Goal: Task Accomplishment & Management: Use online tool/utility

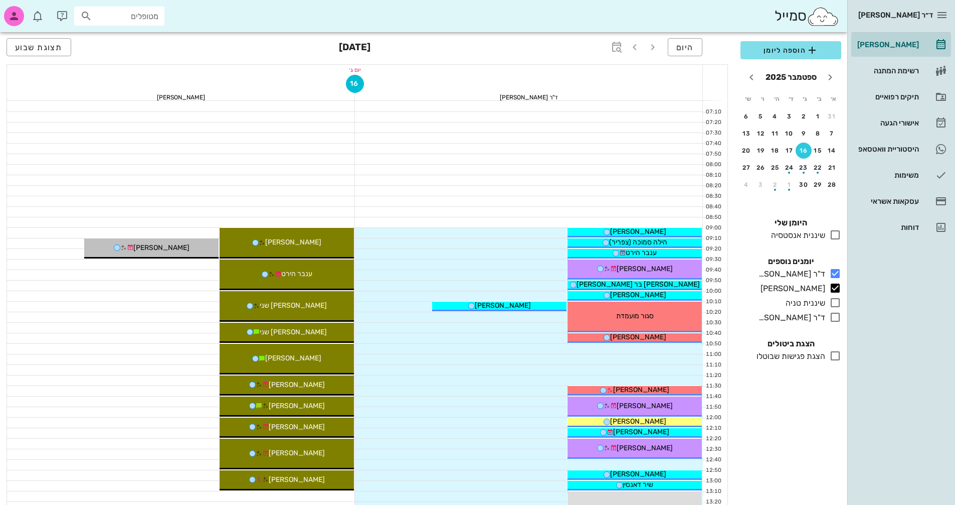
scroll to position [401, 0]
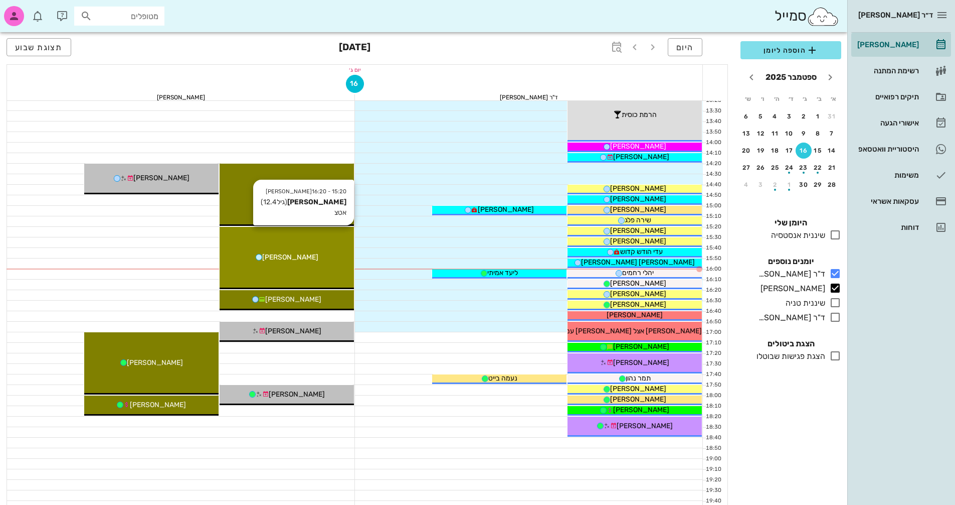
click at [323, 257] on div "[PERSON_NAME]" at bounding box center [287, 257] width 134 height 11
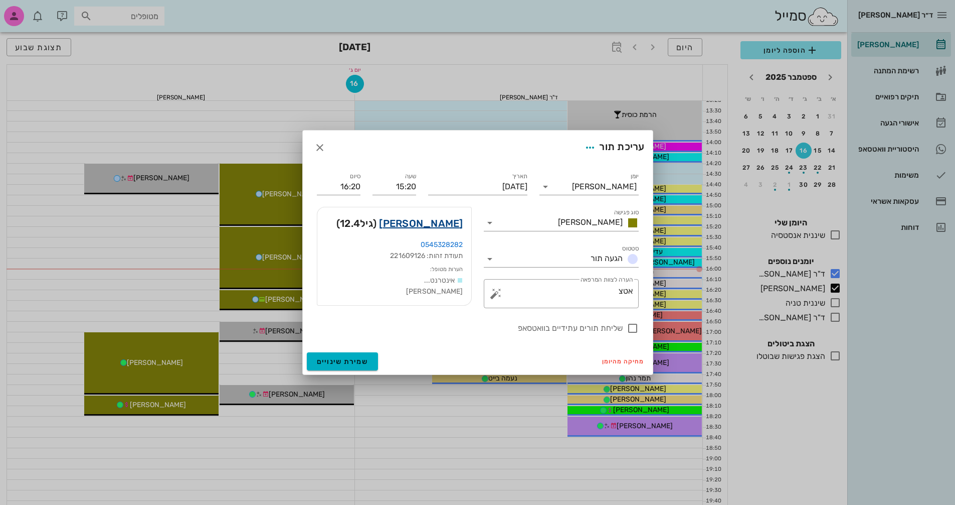
click at [443, 225] on link "[PERSON_NAME]" at bounding box center [421, 223] width 84 height 16
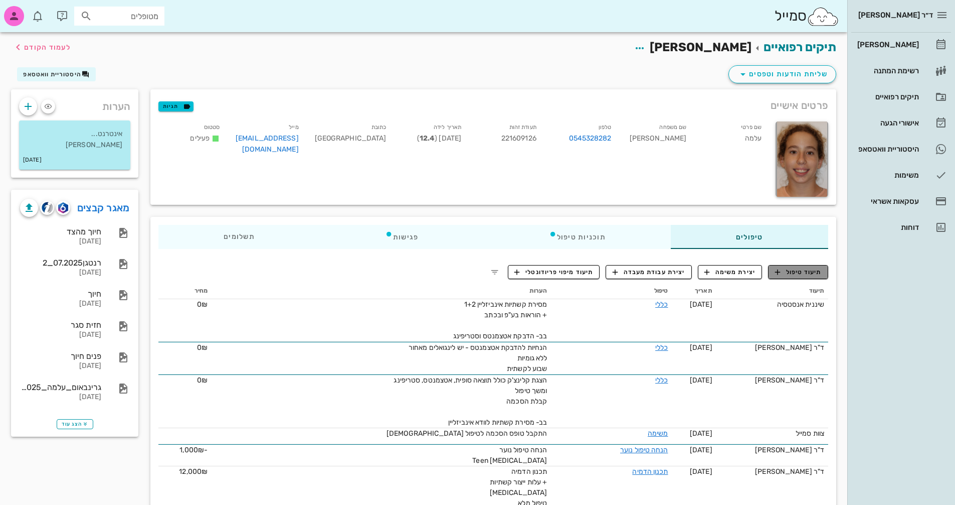
click at [811, 269] on span "תיעוד טיפול" at bounding box center [798, 271] width 47 height 9
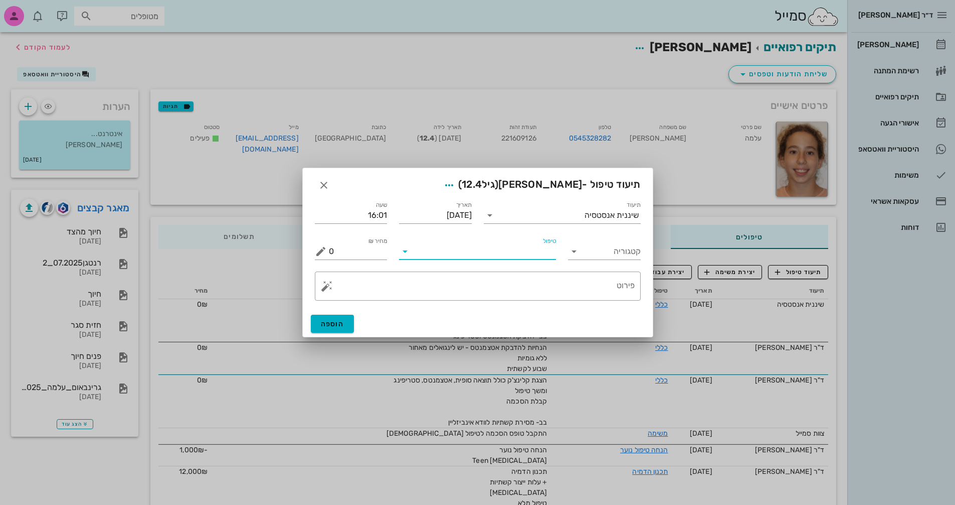
click at [415, 254] on input "טיפול" at bounding box center [484, 251] width 143 height 16
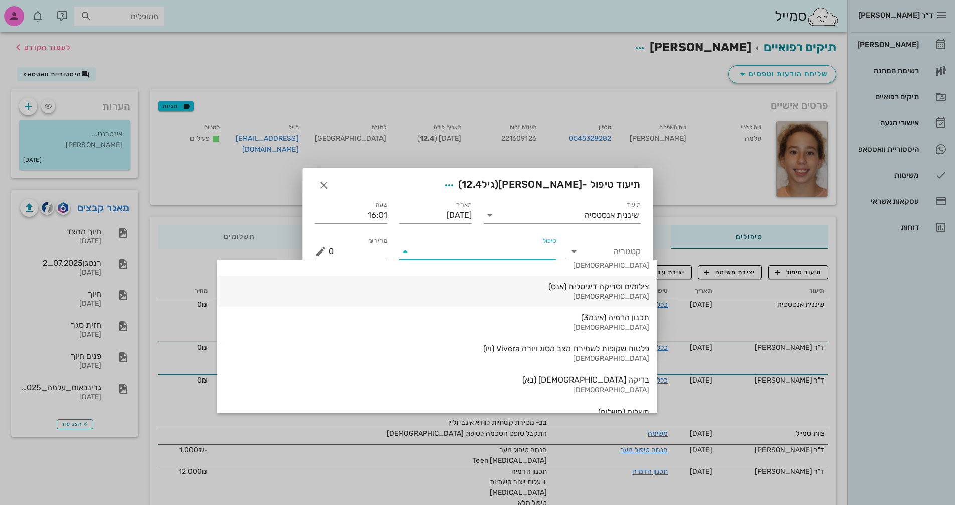
scroll to position [1078, 0]
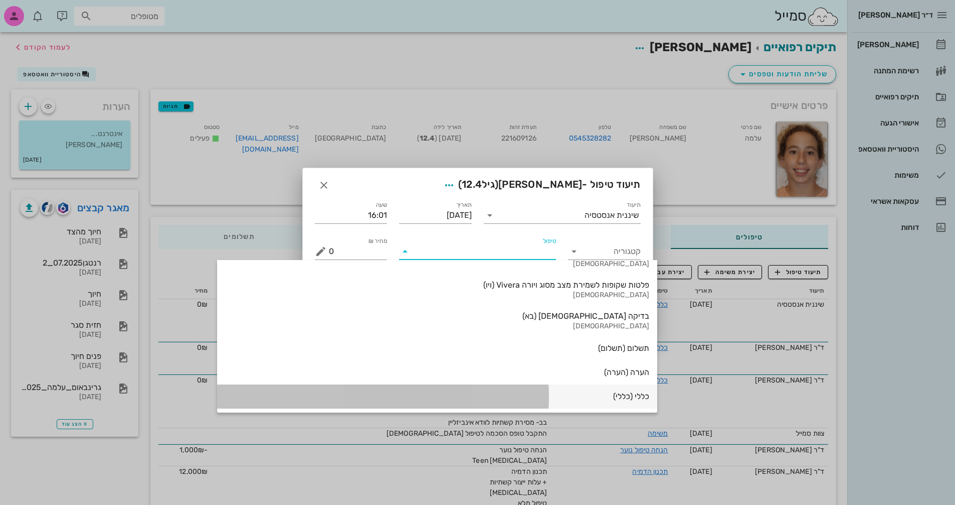
click at [530, 400] on div "כללי (כללי)" at bounding box center [437, 396] width 424 height 10
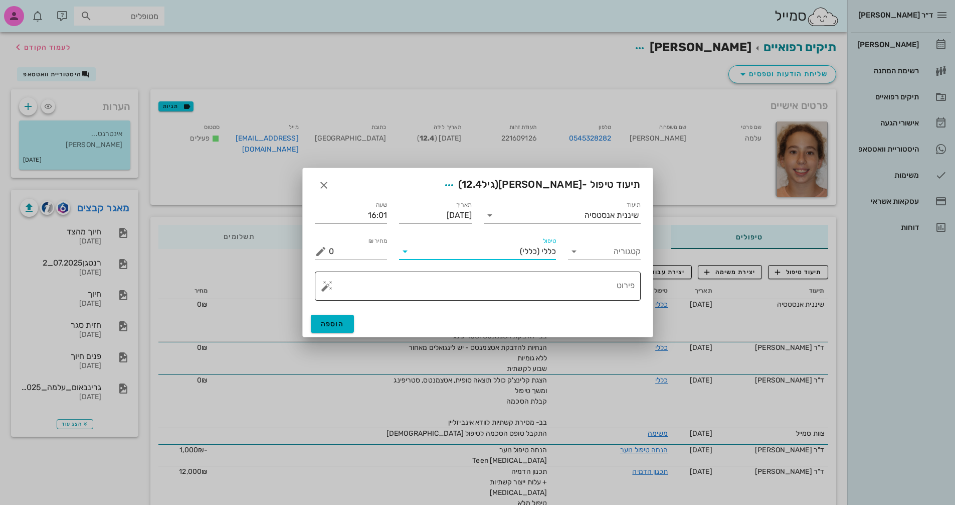
click at [330, 287] on button "button" at bounding box center [327, 286] width 12 height 12
click at [346, 247] on div "[MEDICAL_DATA]" at bounding box center [362, 246] width 82 height 20
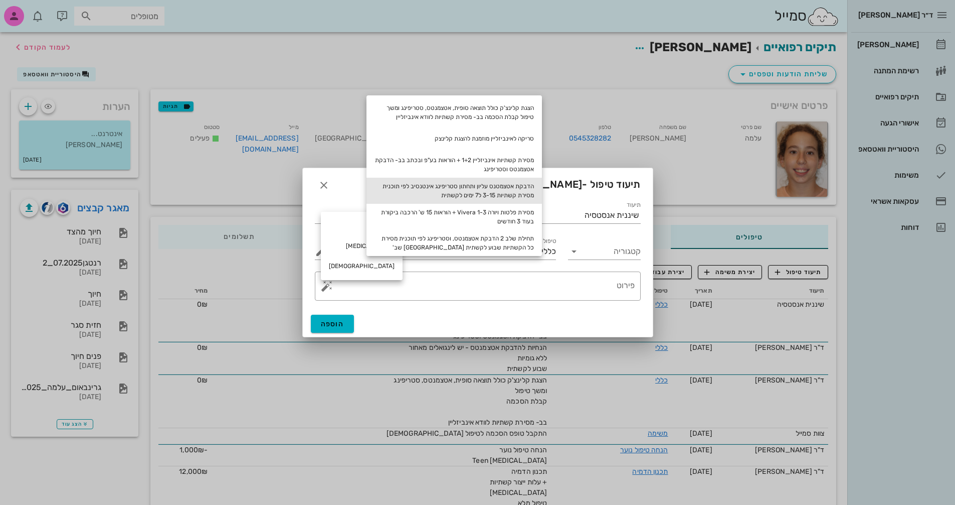
click at [521, 196] on div "הדבקת אטצמטנס עליון ותחתון סטריפינג אינטנסיב לפי תוכנית מסירת קשתיות 3-15 ל7 ימ…" at bounding box center [455, 191] width 176 height 26
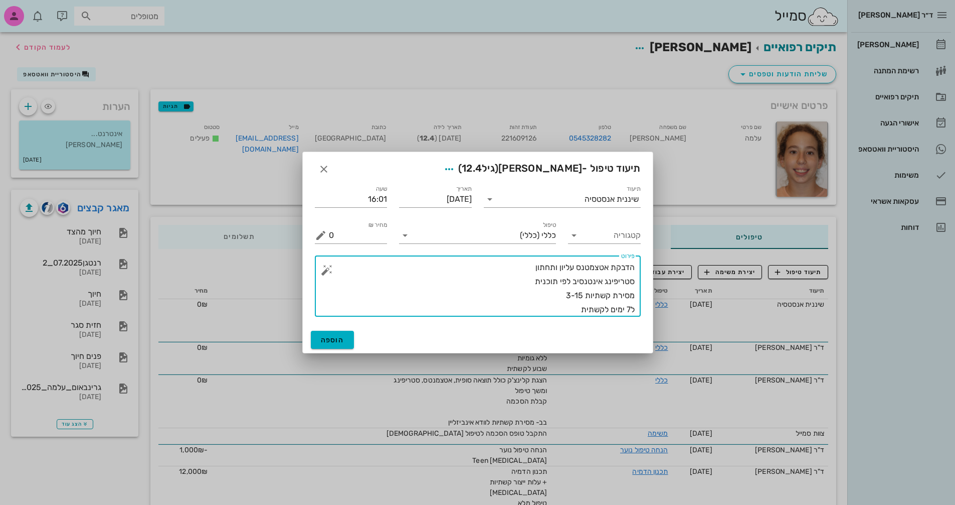
click at [557, 291] on textarea "הדבקת אטצמטנס עליון ותחתון סטריפינג אינטנסיב לפי תוכנית מסירת קשתיות 3-15 ל7 ימ…" at bounding box center [482, 288] width 306 height 56
click at [525, 265] on textarea "הדבקת אטצמטנס עליון ותחתון סטריפינג אינטנסיב לפי תוכנית מסירת קשתיות 3-15( מתוך…" at bounding box center [482, 288] width 306 height 56
click at [565, 308] on textarea "הדבקת אטצמטנס עליון ותחתון שלב 1 סטריפינג אינטנסיב לפי תוכנית מסירת קשתיות 3-15…" at bounding box center [482, 288] width 306 height 56
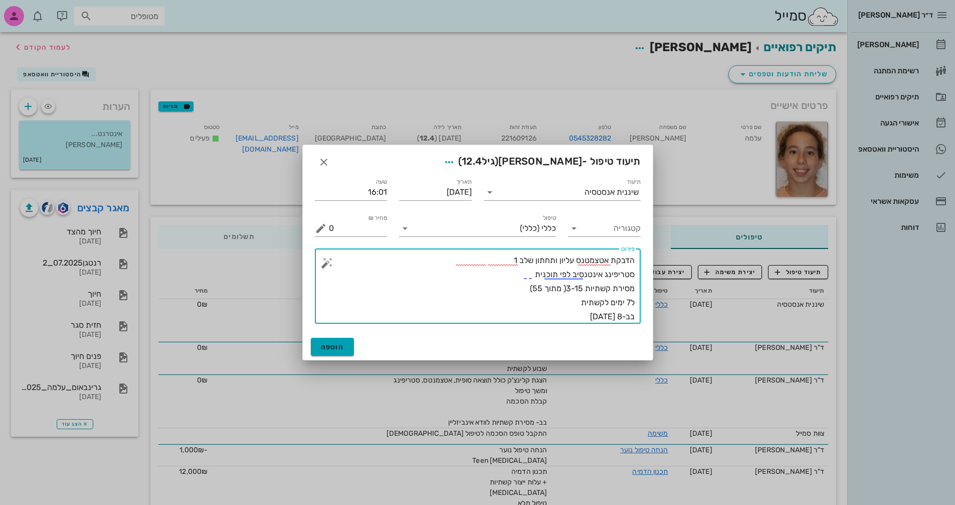
type textarea "הדבקת אטצמטנס עליון ותחתון שלב 1 סטריפינג אינטנסיב לפי תוכנית מסירת קשתיות 3-15…"
click at [338, 345] on span "הוספה" at bounding box center [333, 347] width 24 height 9
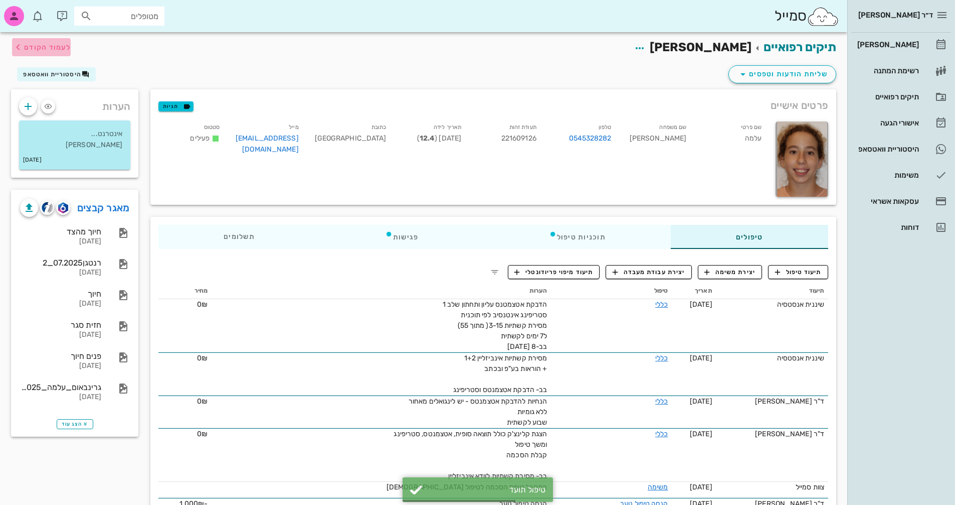
click at [52, 41] on span "לעמוד הקודם" at bounding box center [41, 47] width 59 height 12
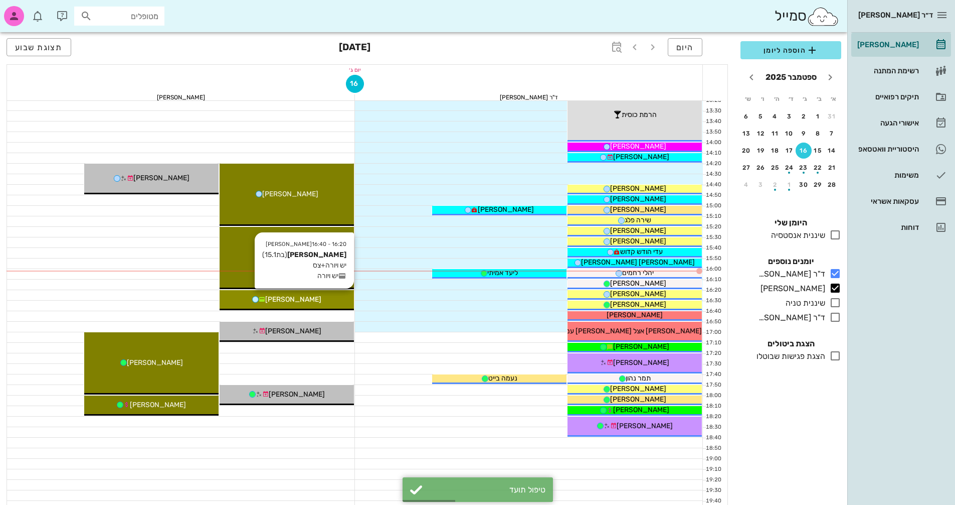
click at [294, 298] on span "[PERSON_NAME]" at bounding box center [293, 299] width 56 height 9
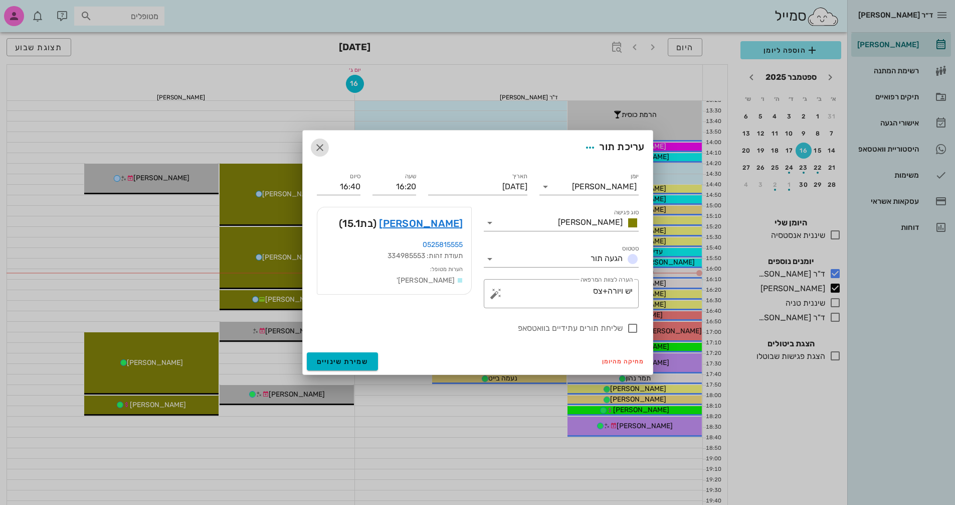
click at [314, 145] on icon "button" at bounding box center [320, 147] width 12 height 12
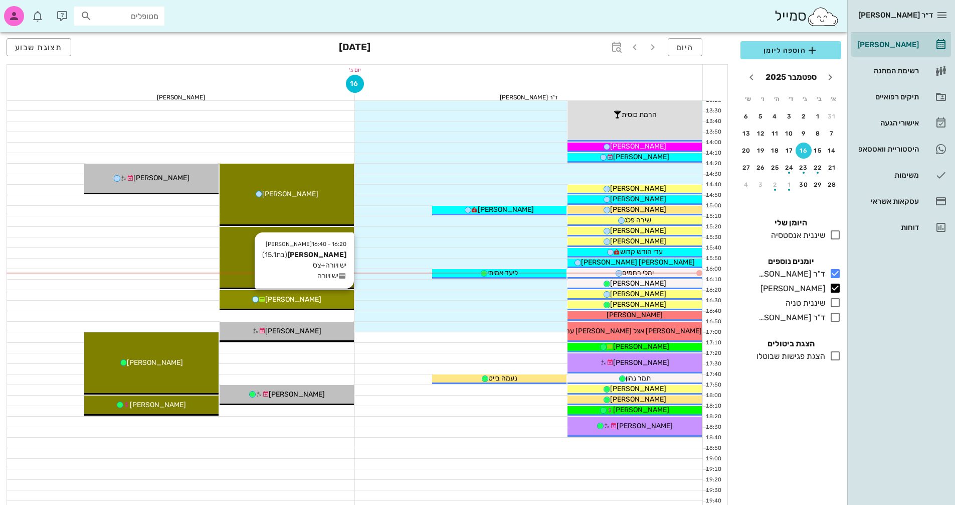
click at [325, 294] on div "[PERSON_NAME]" at bounding box center [287, 299] width 134 height 11
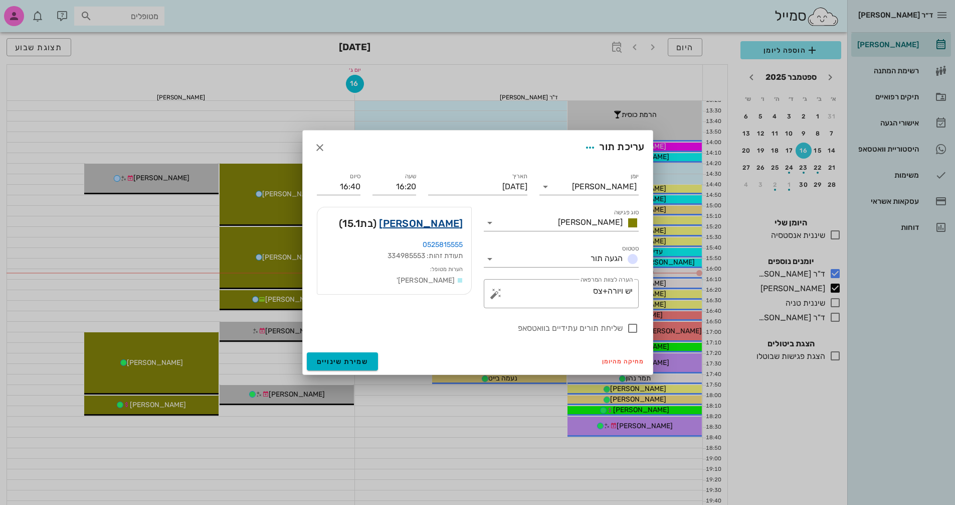
click at [448, 221] on link "[PERSON_NAME]" at bounding box center [421, 223] width 84 height 16
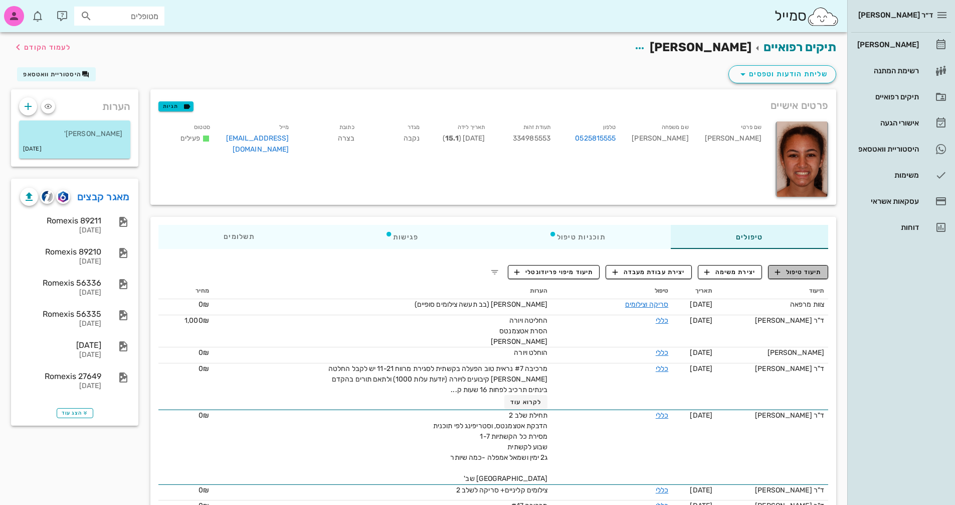
click at [813, 273] on span "תיעוד טיפול" at bounding box center [798, 271] width 47 height 9
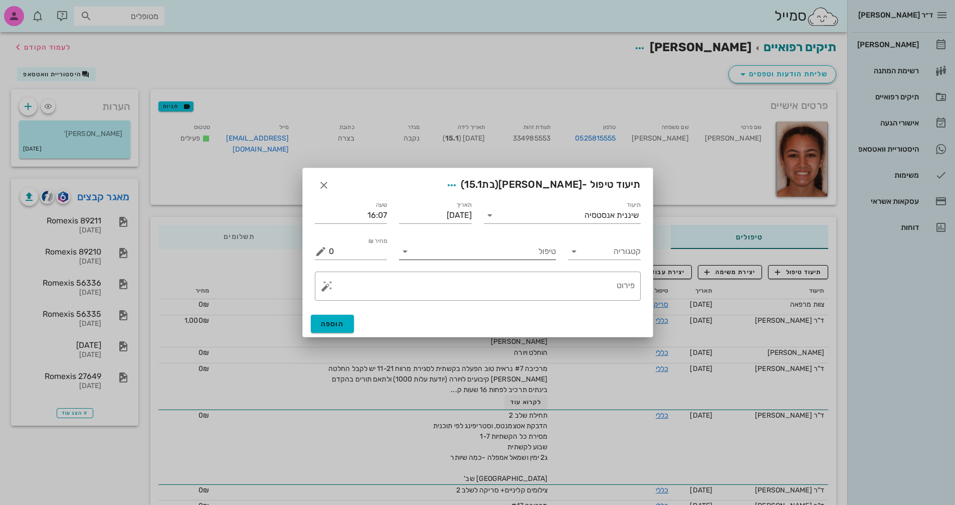
click at [465, 257] on input "טיפול" at bounding box center [484, 251] width 143 height 16
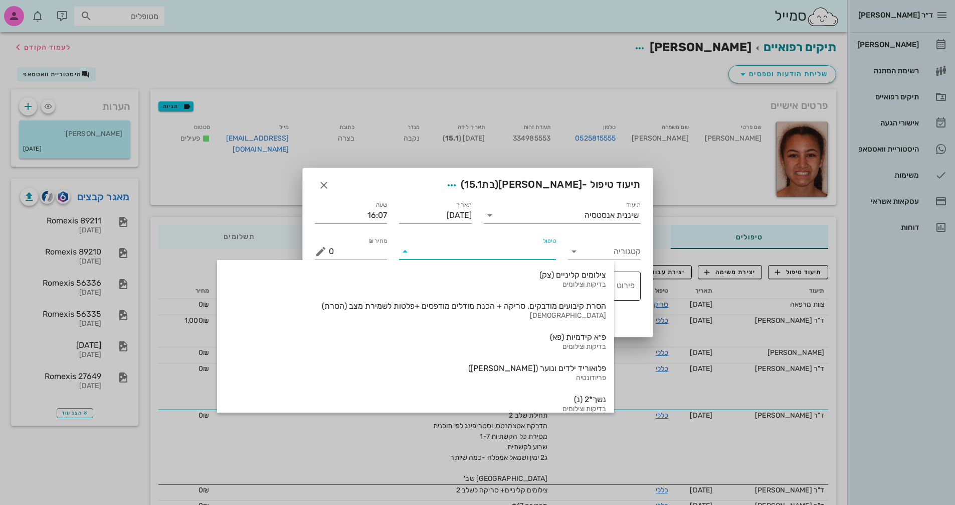
click at [574, 279] on textarea "פירוט" at bounding box center [482, 288] width 306 height 24
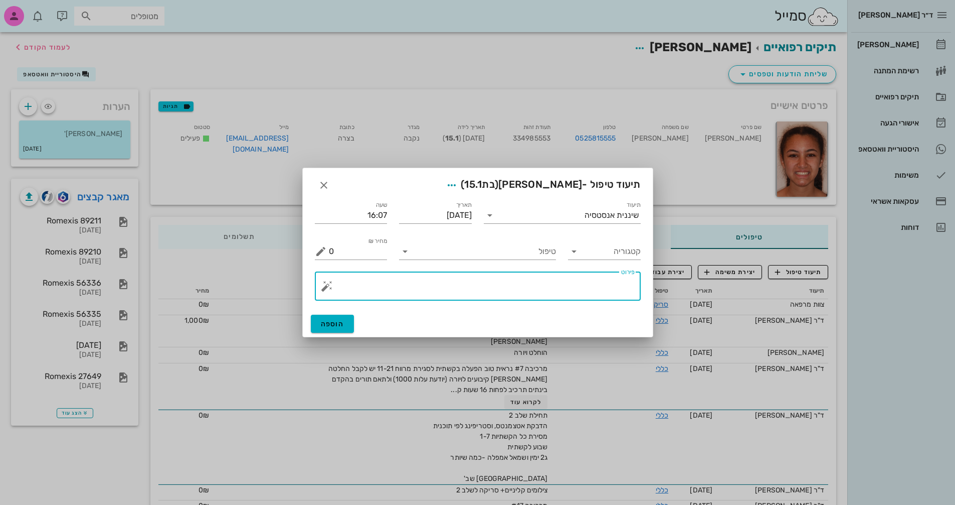
click at [317, 280] on div "​ פירוט" at bounding box center [478, 285] width 326 height 29
click at [323, 284] on button "button" at bounding box center [327, 286] width 12 height 12
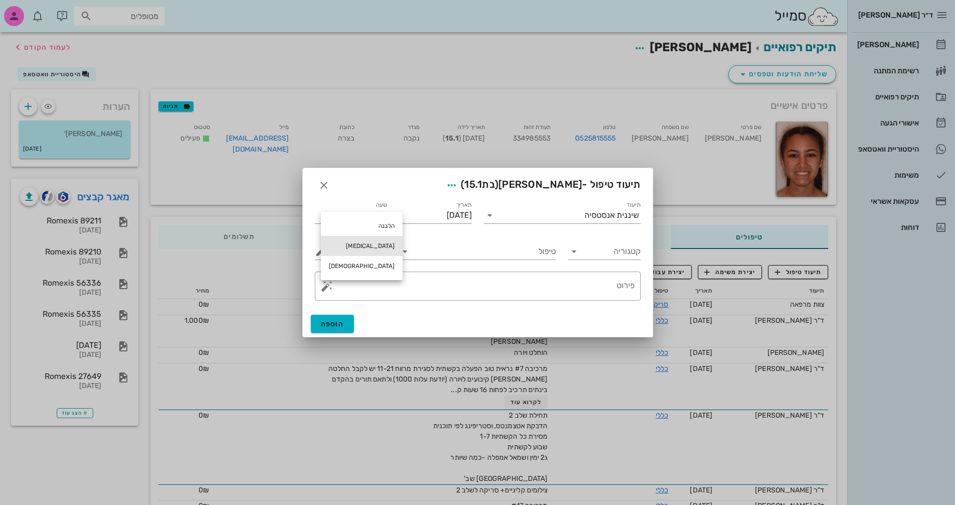
click at [348, 244] on div "[MEDICAL_DATA]" at bounding box center [362, 246] width 82 height 20
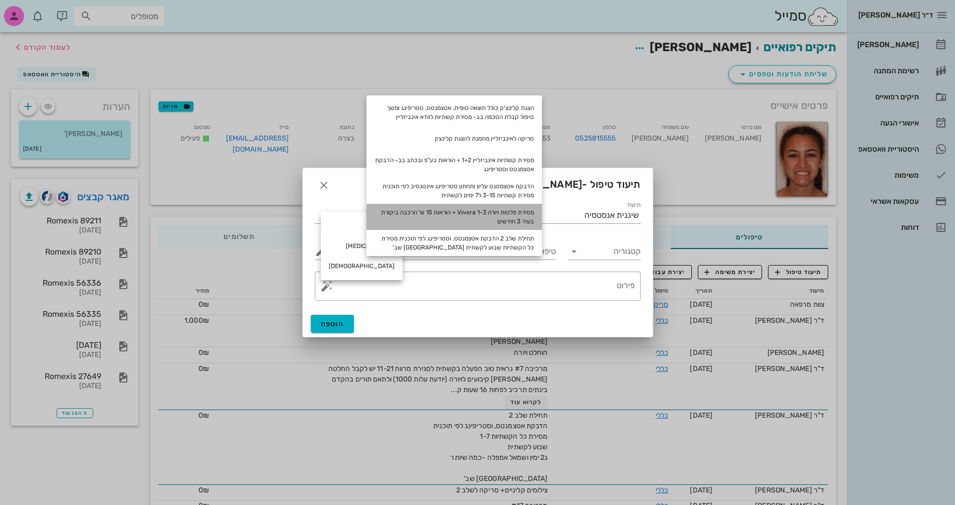
click at [518, 217] on div "מסירת פלטות ויורה Vivera 1-3 + הוראות 15 ש' הרכבה ביקורת בעוד 3 חודשים" at bounding box center [455, 217] width 176 height 26
type textarea "מסירת פלטות ויורה Vivera 1-3 + הוראות 15 ש' הרכבה ביקורת בעוד 3 חודשים"
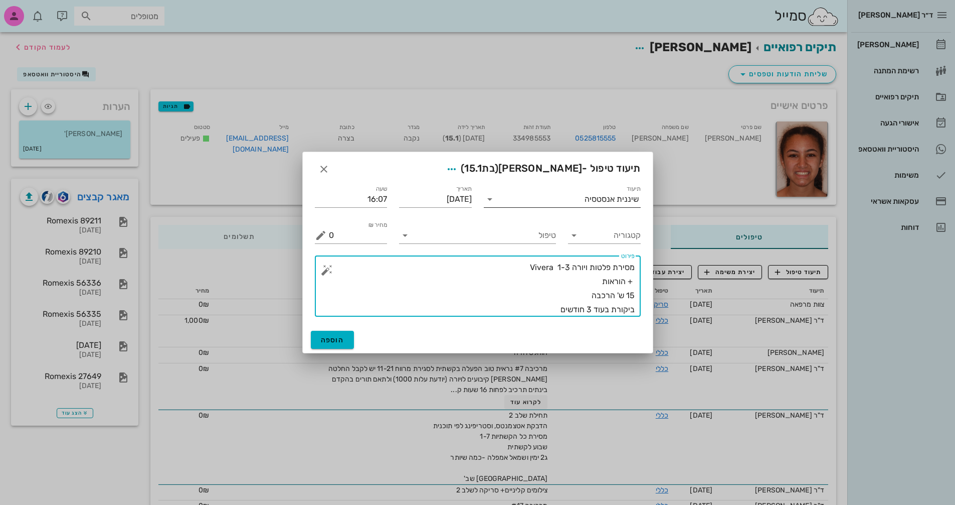
drag, startPoint x: 495, startPoint y: 205, endPoint x: 496, endPoint y: 210, distance: 5.1
click at [495, 207] on div "תיעוד שיננית [PERSON_NAME]" at bounding box center [562, 199] width 157 height 16
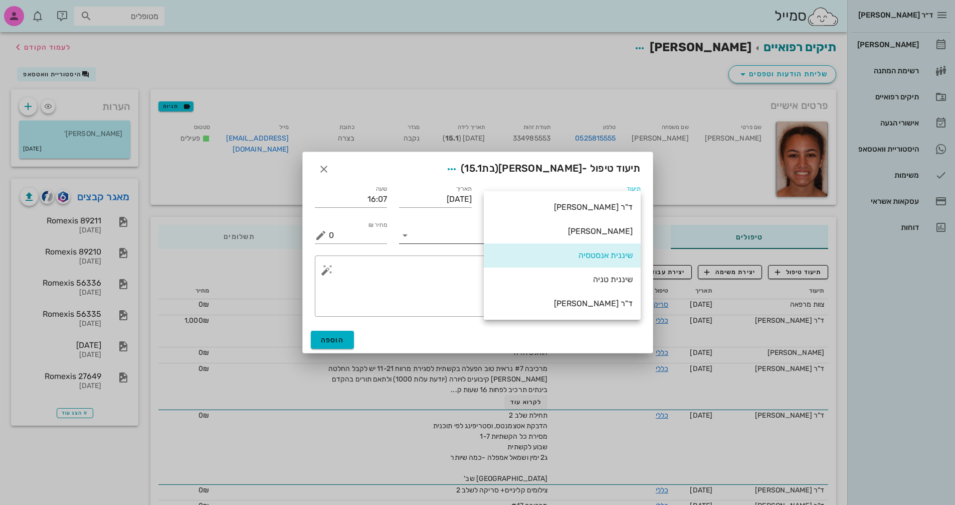
click at [462, 236] on input "טיפול" at bounding box center [484, 235] width 143 height 16
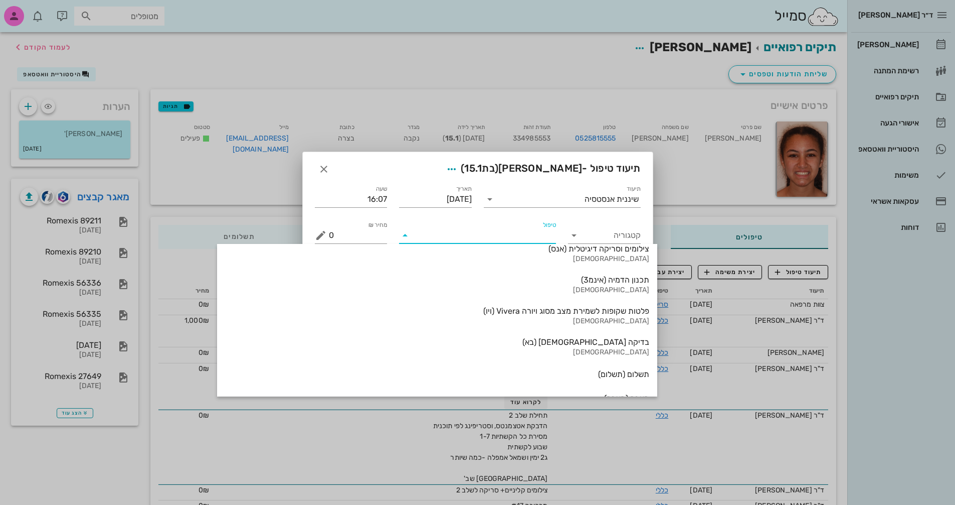
scroll to position [1078, 0]
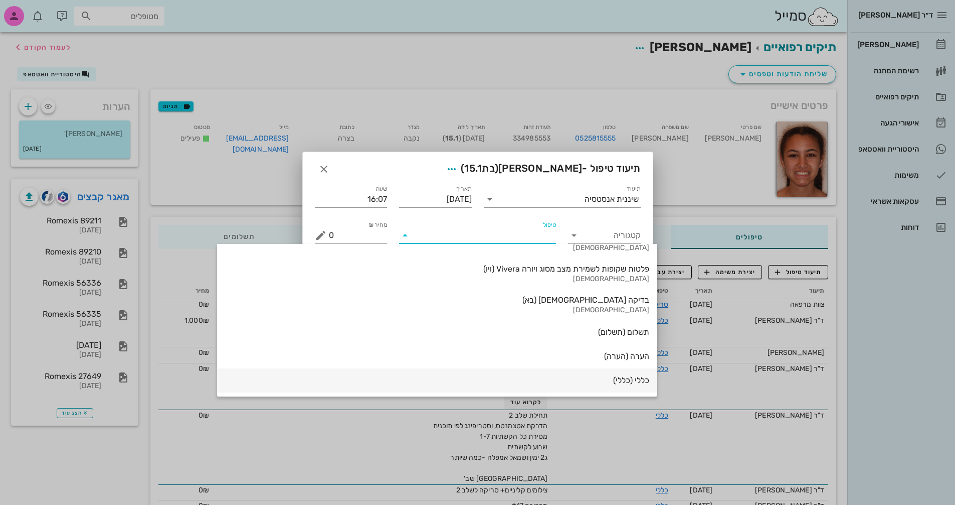
click at [544, 377] on div "כללי (כללי)" at bounding box center [437, 380] width 424 height 10
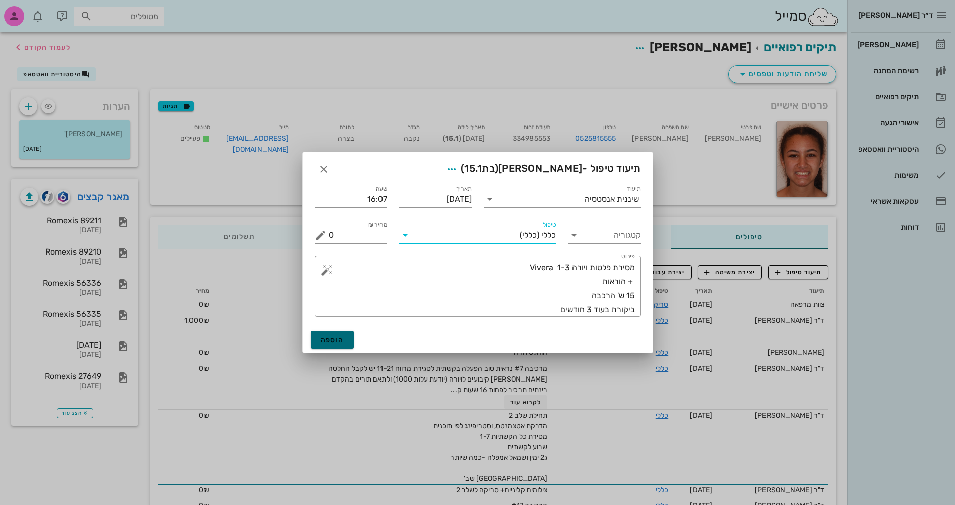
click at [331, 336] on span "הוספה" at bounding box center [333, 340] width 24 height 9
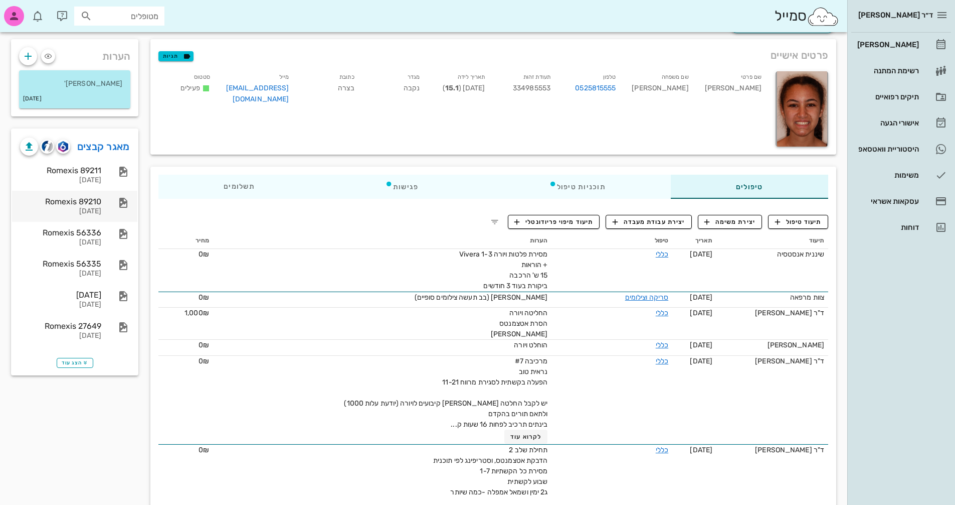
scroll to position [0, 0]
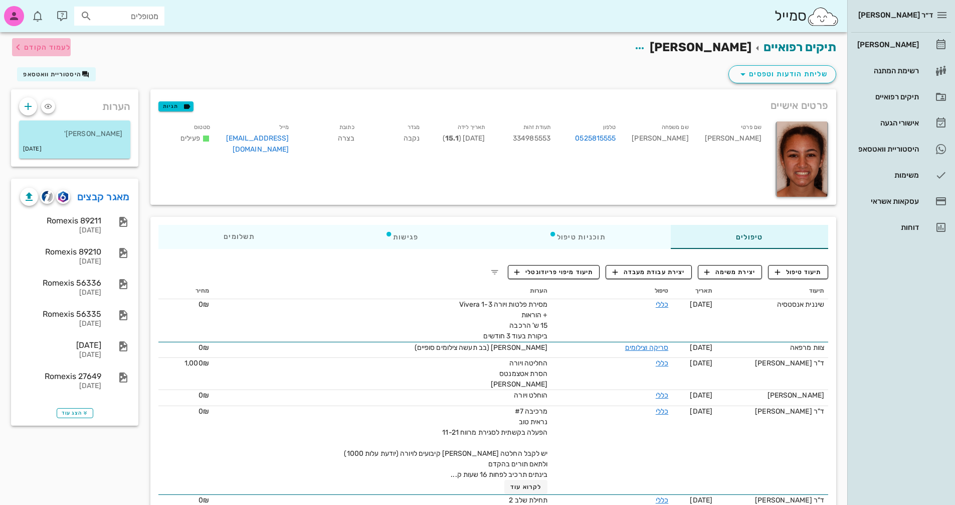
click at [27, 46] on span "לעמוד הקודם" at bounding box center [47, 47] width 47 height 9
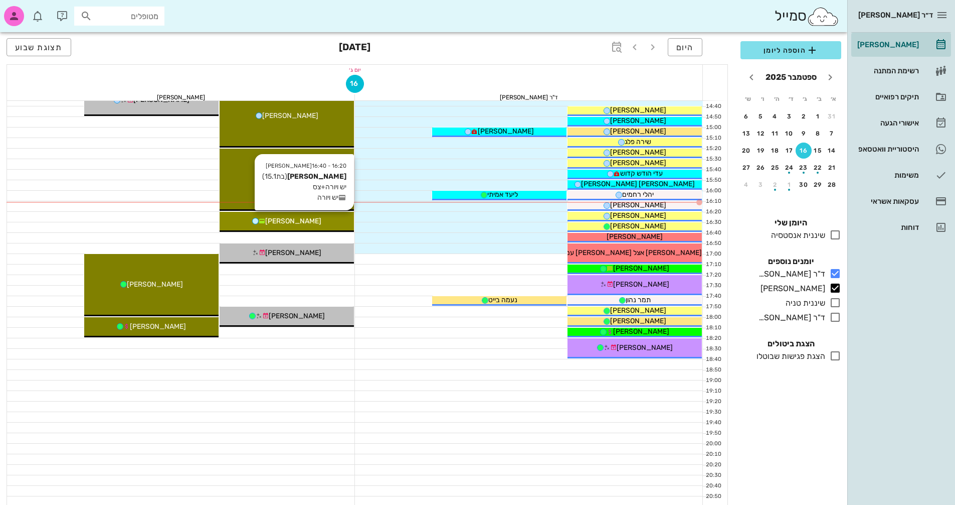
scroll to position [481, 0]
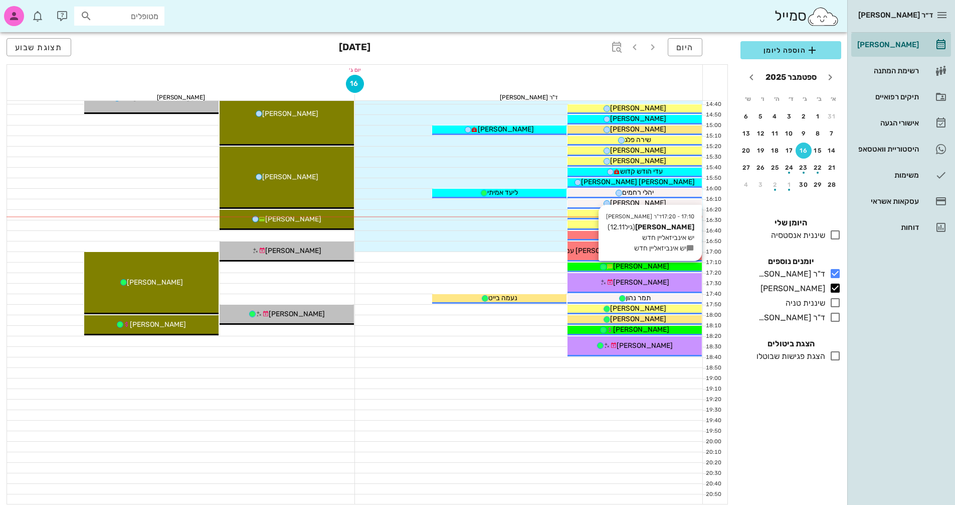
click at [669, 265] on div "[PERSON_NAME]" at bounding box center [635, 266] width 134 height 11
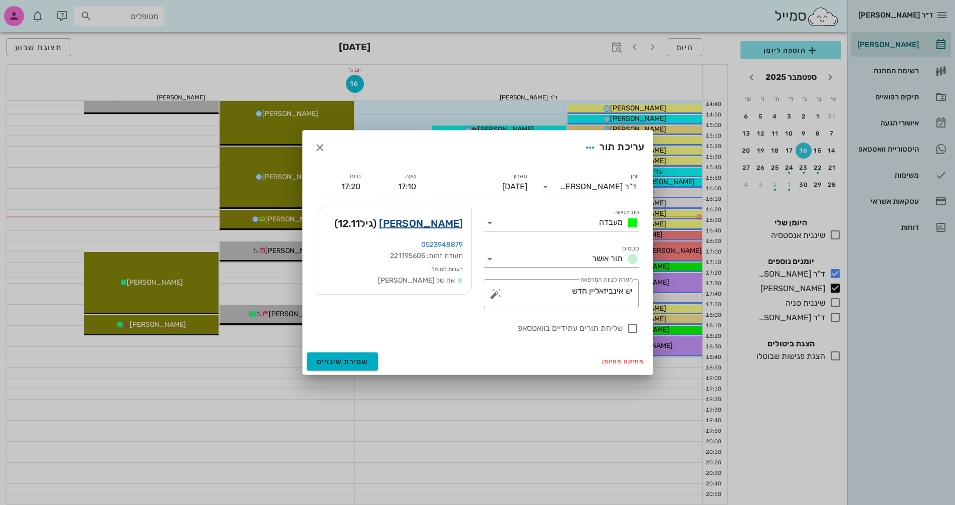
click at [432, 223] on link "[PERSON_NAME]" at bounding box center [421, 223] width 84 height 16
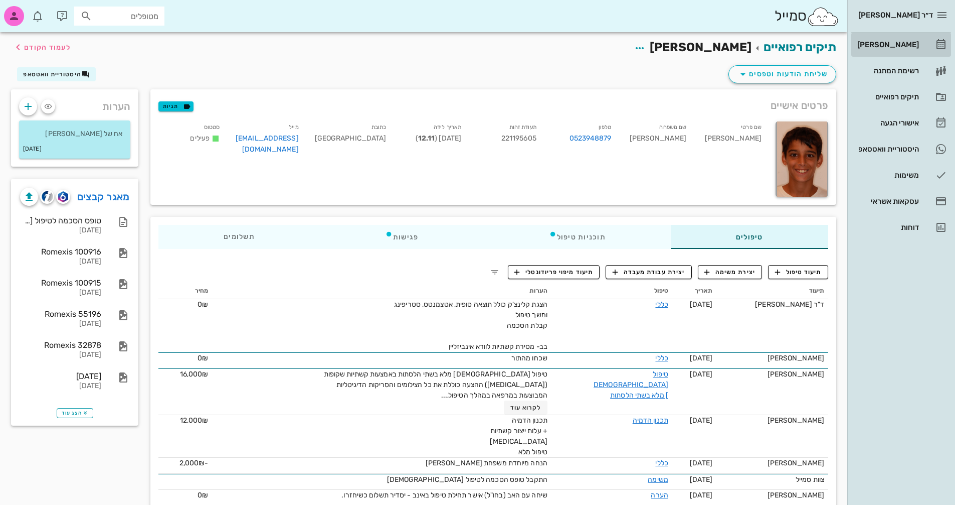
click at [897, 43] on div "[PERSON_NAME]" at bounding box center [888, 45] width 64 height 8
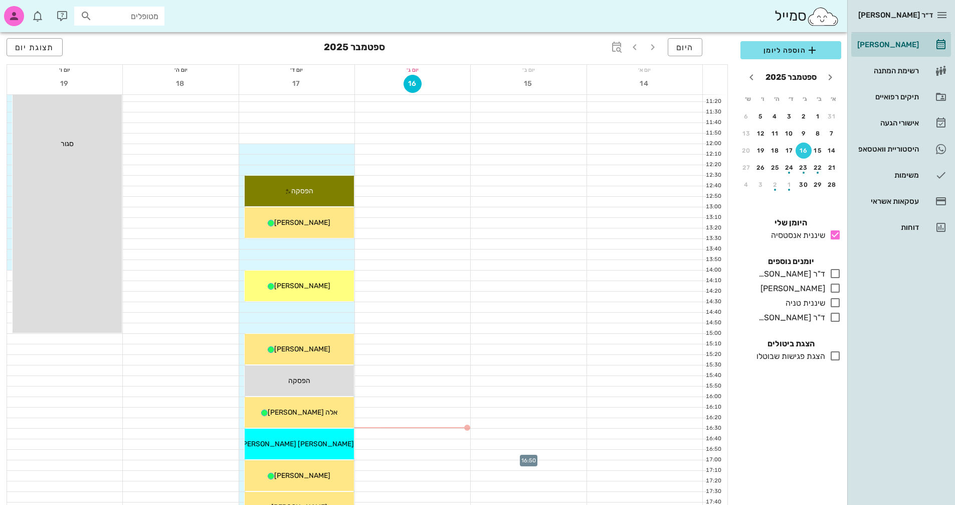
scroll to position [251, 0]
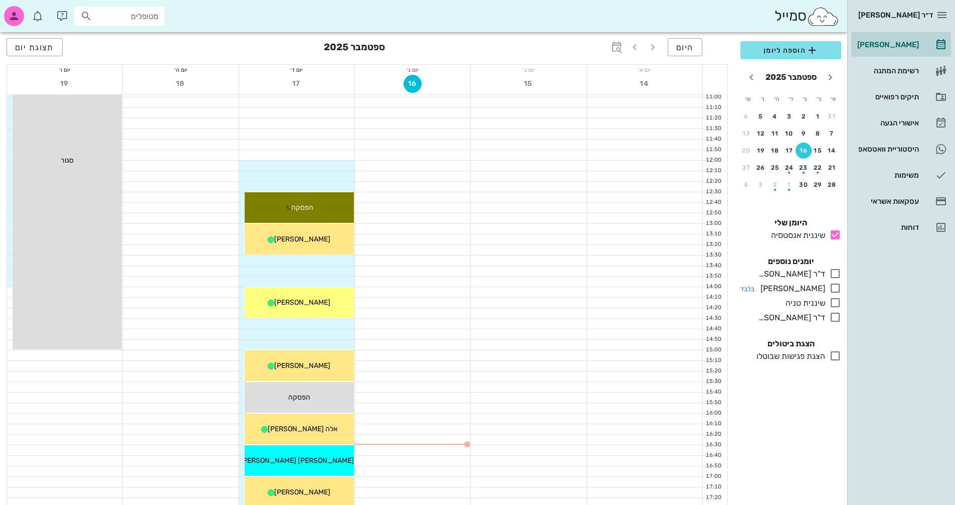
click at [836, 290] on icon at bounding box center [836, 288] width 12 height 12
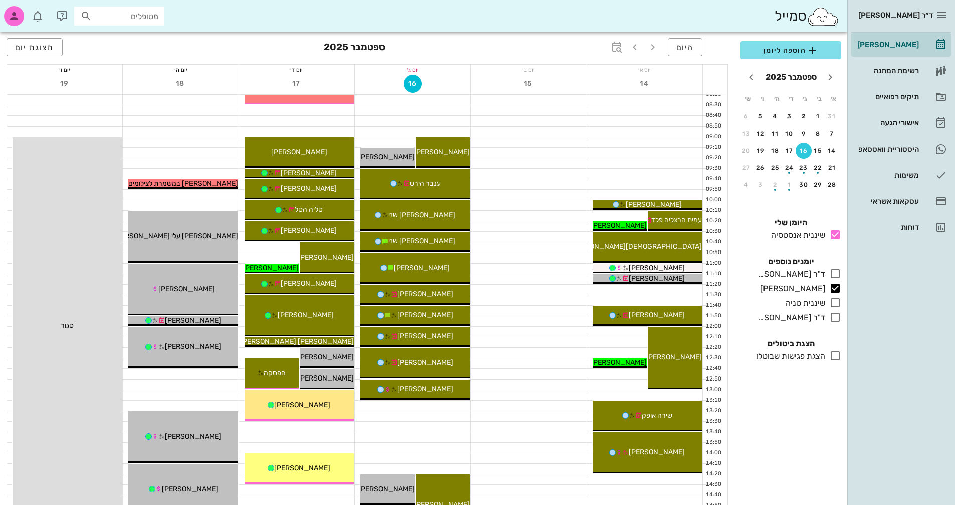
scroll to position [74, 0]
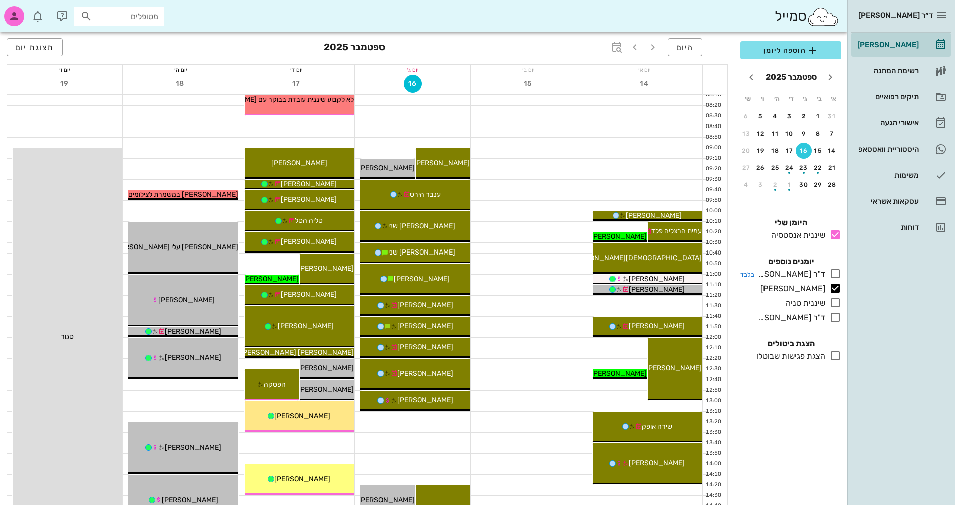
click at [832, 270] on icon at bounding box center [836, 273] width 12 height 12
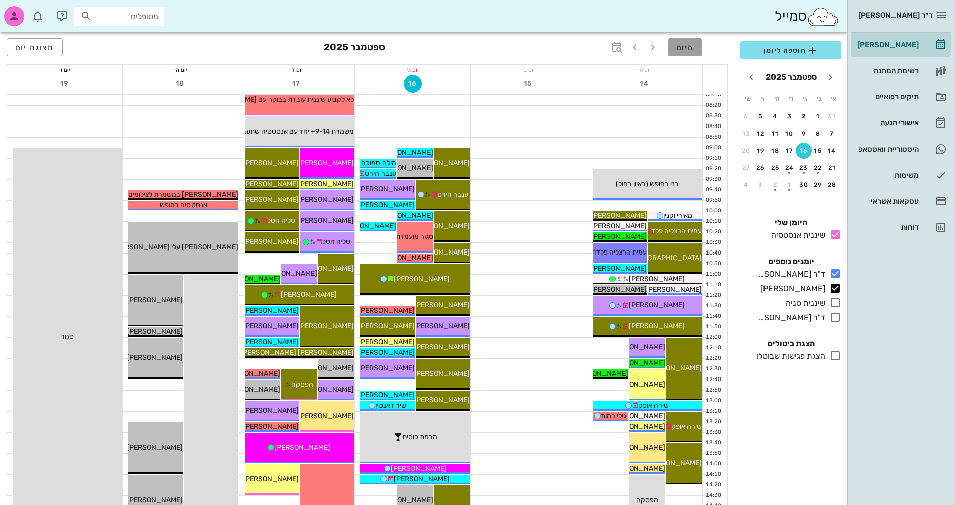
click at [687, 45] on span "היום" at bounding box center [686, 48] width 18 height 10
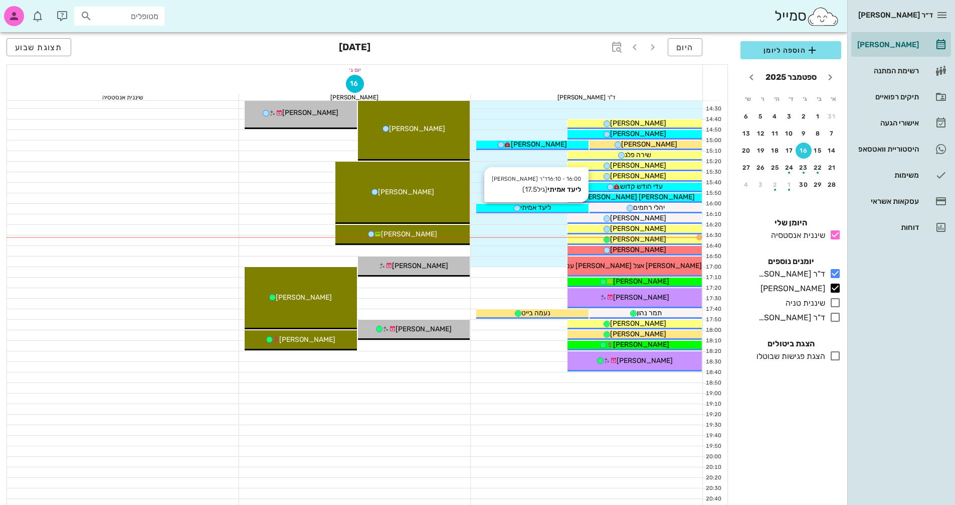
scroll to position [475, 0]
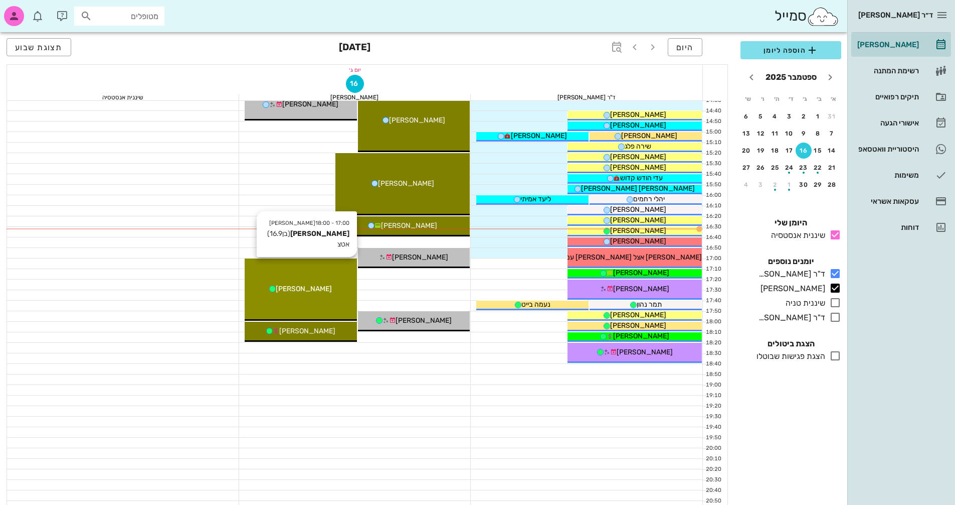
click at [338, 284] on div "[PERSON_NAME]" at bounding box center [301, 288] width 112 height 11
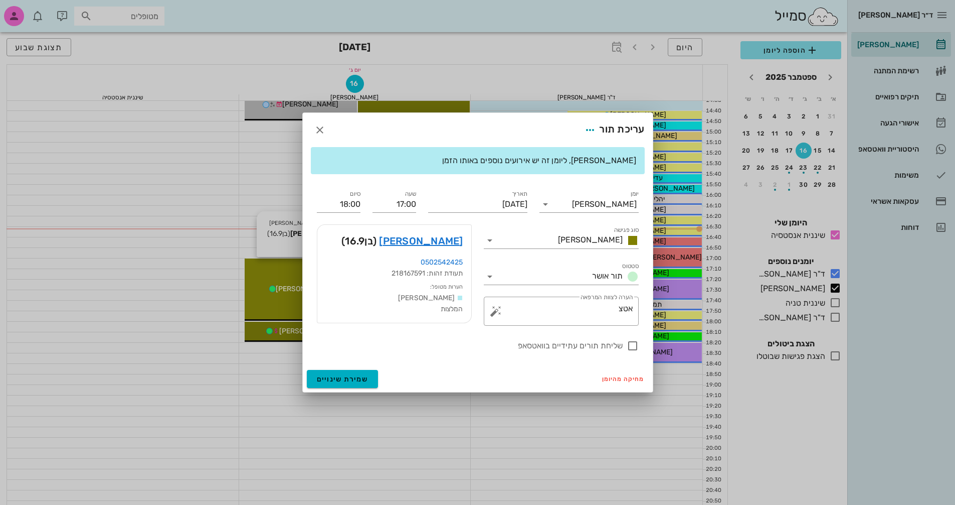
click at [338, 284] on div at bounding box center [477, 252] width 955 height 505
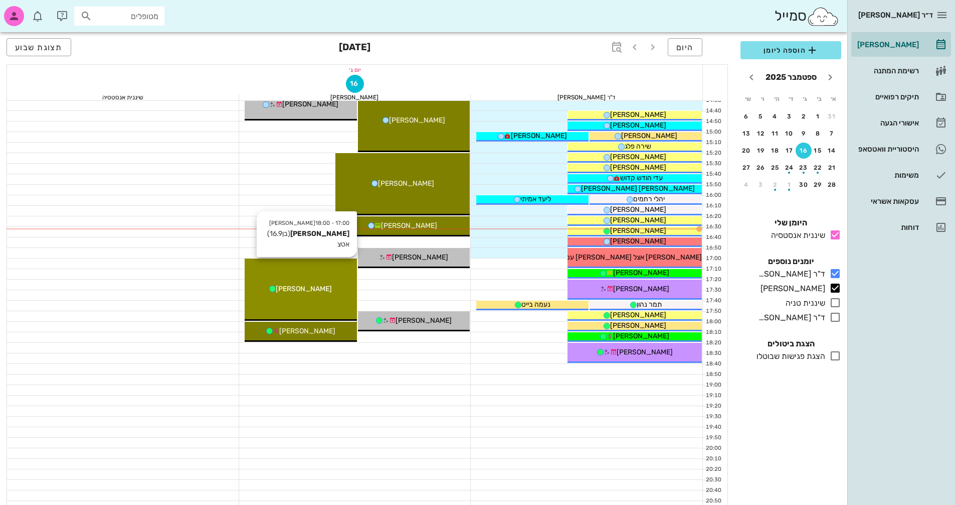
click at [336, 284] on div "[PERSON_NAME]" at bounding box center [301, 288] width 112 height 11
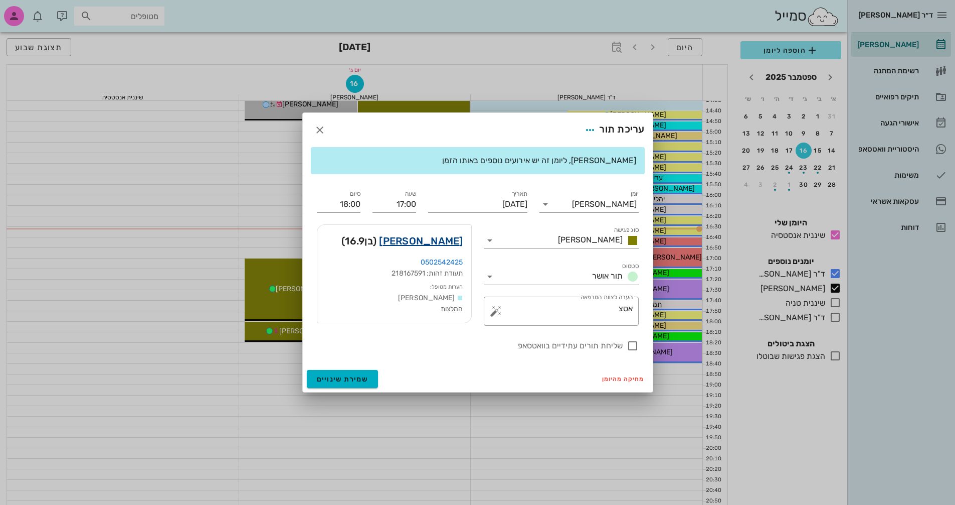
click at [435, 241] on link "[PERSON_NAME]" at bounding box center [421, 241] width 84 height 16
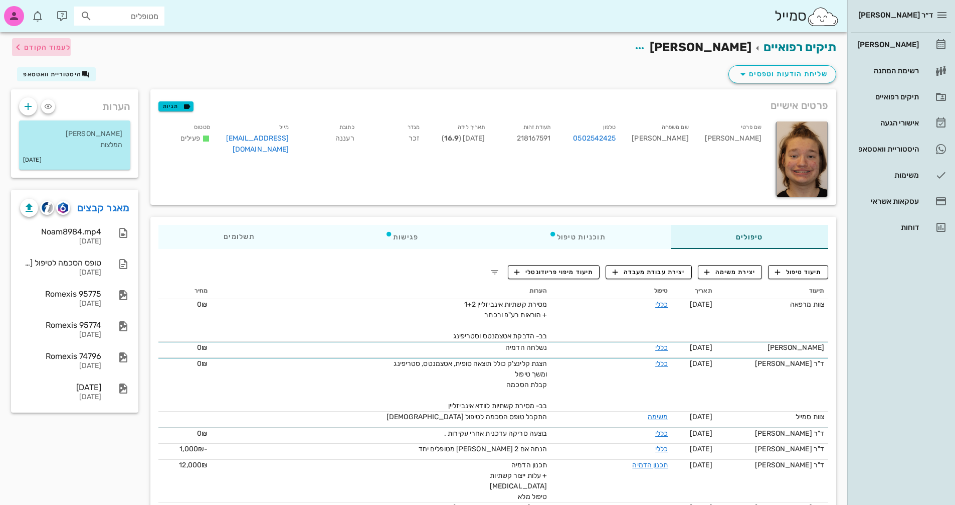
click at [41, 45] on span "לעמוד הקודם" at bounding box center [47, 47] width 47 height 9
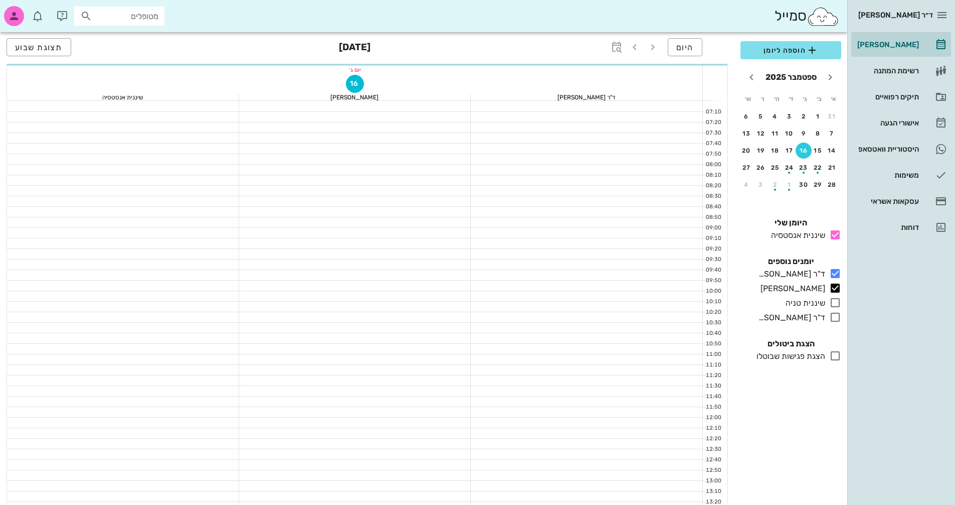
scroll to position [475, 0]
